Goal: Transaction & Acquisition: Purchase product/service

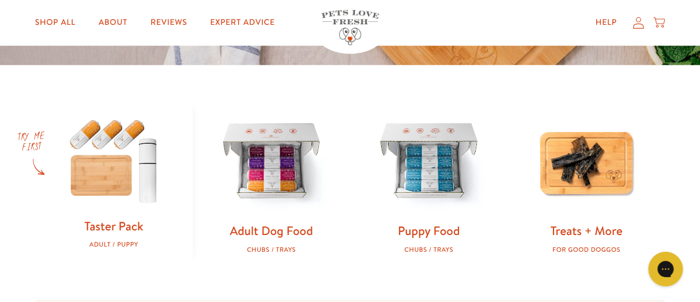
scroll to position [318, 0]
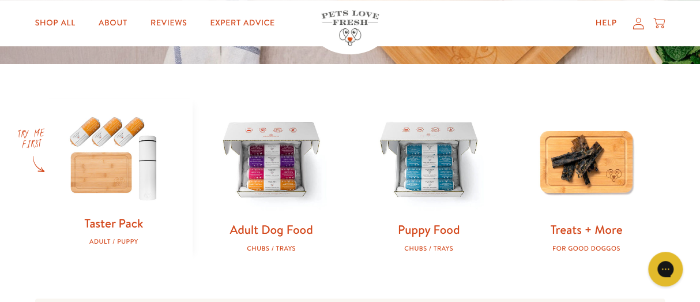
click at [128, 222] on link "Taster Pack" at bounding box center [113, 223] width 59 height 17
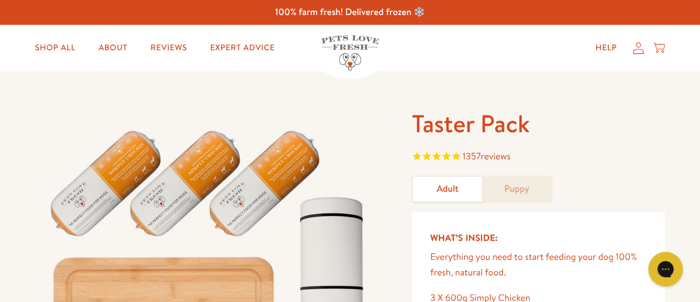
click at [520, 195] on link "Puppy" at bounding box center [516, 188] width 69 height 25
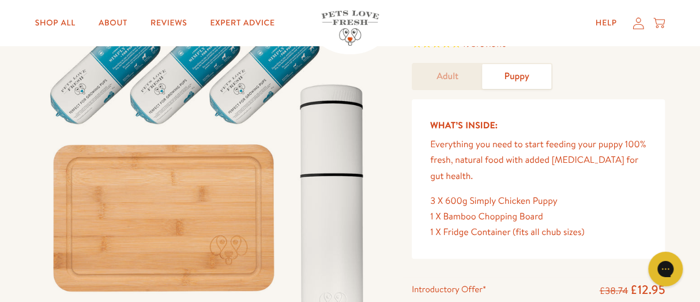
scroll to position [63, 0]
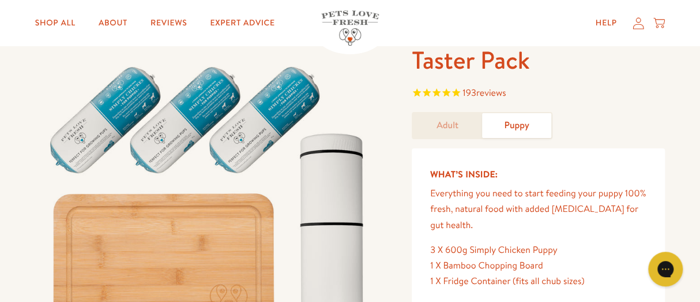
click at [460, 127] on link "Adult" at bounding box center [447, 125] width 69 height 25
